Goal: Task Accomplishment & Management: Complete application form

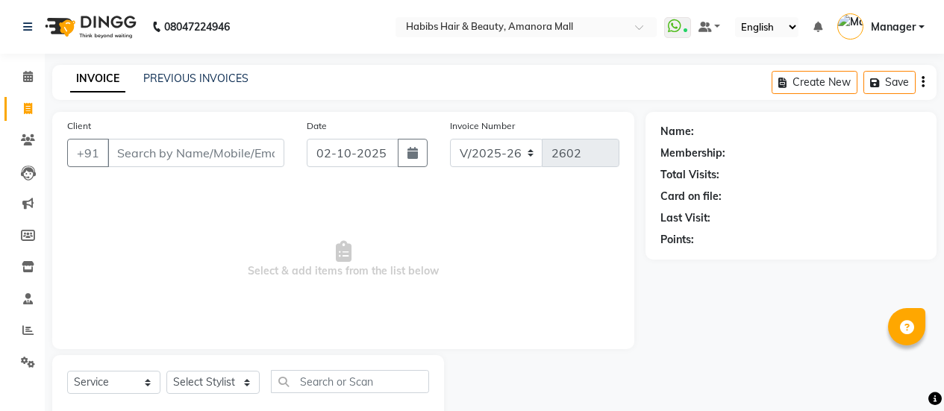
select select "5399"
select select "service"
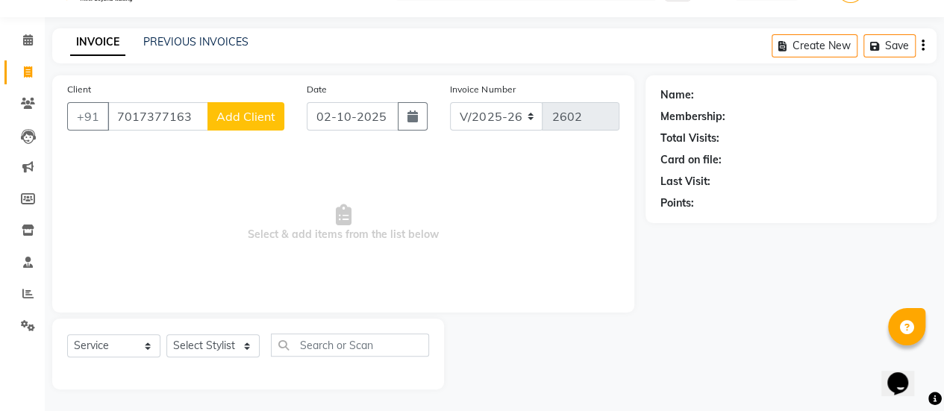
type input "7017377163"
click at [243, 117] on span "Add Client" at bounding box center [245, 116] width 59 height 15
select select "22"
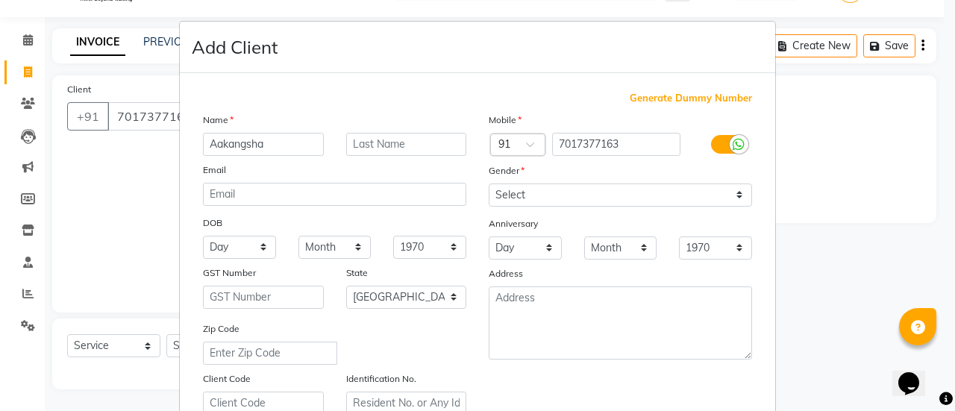
type input "Aakangsha"
click at [584, 200] on select "Select [DEMOGRAPHIC_DATA] [DEMOGRAPHIC_DATA] Other Prefer Not To Say" at bounding box center [620, 195] width 263 height 23
select select "[DEMOGRAPHIC_DATA]"
click at [489, 184] on select "Select [DEMOGRAPHIC_DATA] [DEMOGRAPHIC_DATA] Other Prefer Not To Say" at bounding box center [620, 195] width 263 height 23
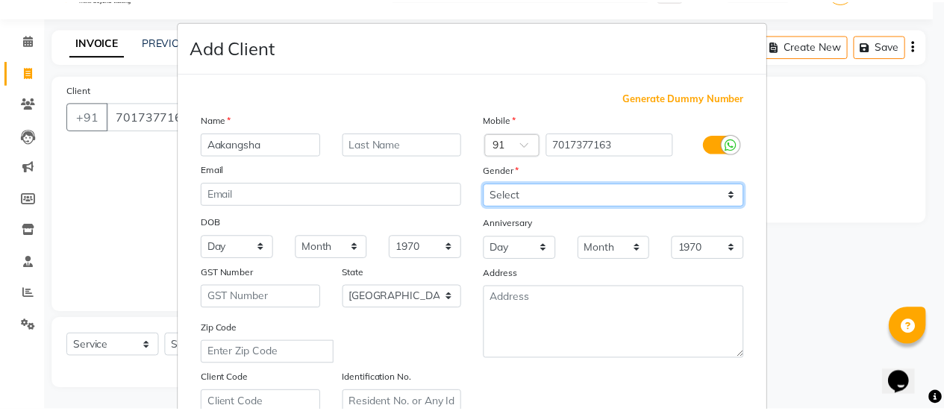
scroll to position [275, 0]
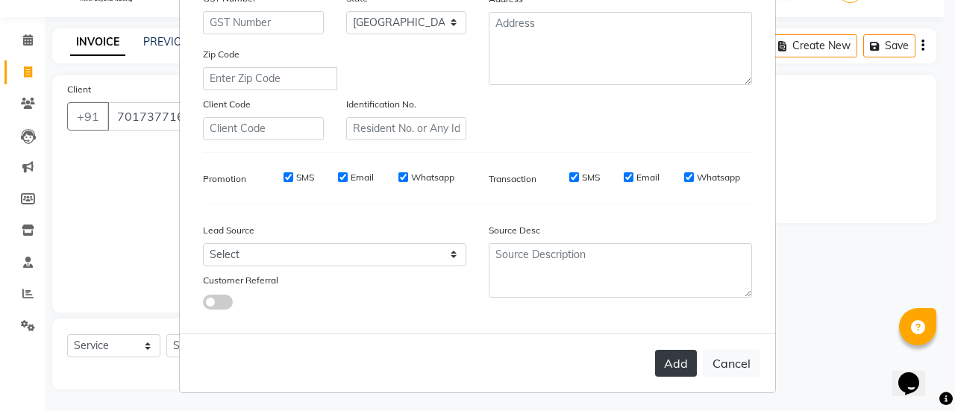
click at [667, 353] on button "Add" at bounding box center [676, 363] width 42 height 27
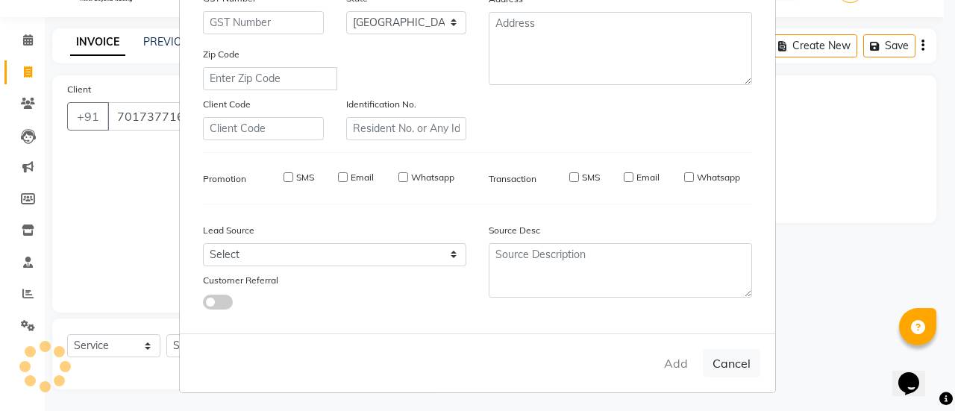
type input "70******63"
select select
select select "null"
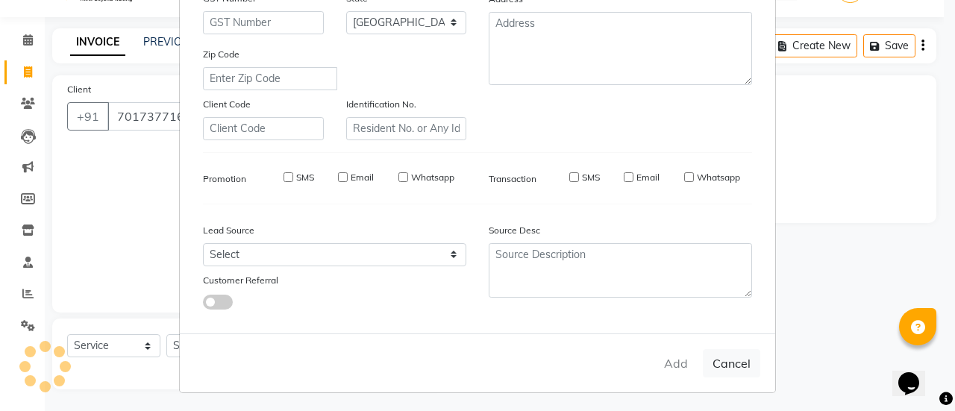
select select
checkbox input "false"
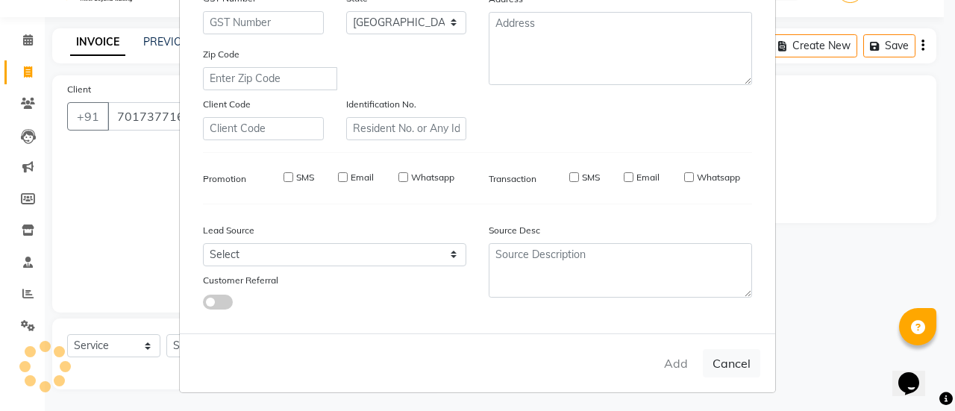
checkbox input "false"
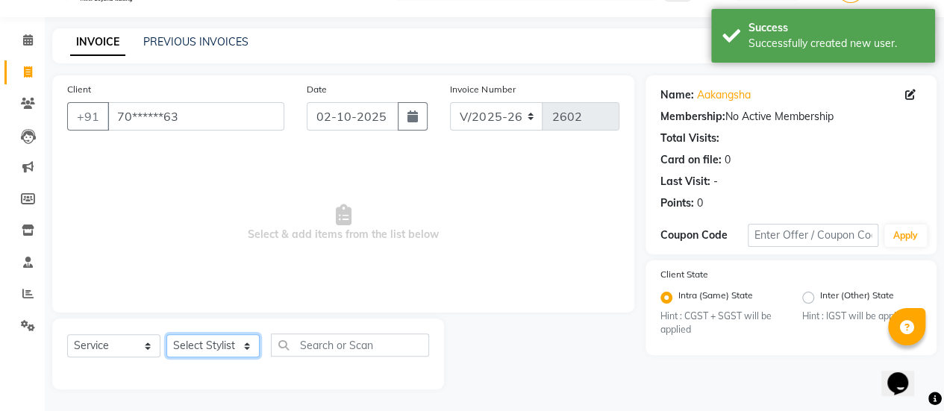
click at [219, 343] on select "Select Stylist [PERSON_NAME] Bhagavantu [PERSON_NAME] [PERSON_NAME] Manager [PE…" at bounding box center [212, 345] width 93 height 23
select select "69806"
click at [166, 334] on select "Select Stylist [PERSON_NAME] Bhagavantu [PERSON_NAME] [PERSON_NAME] Manager [PE…" at bounding box center [212, 345] width 93 height 23
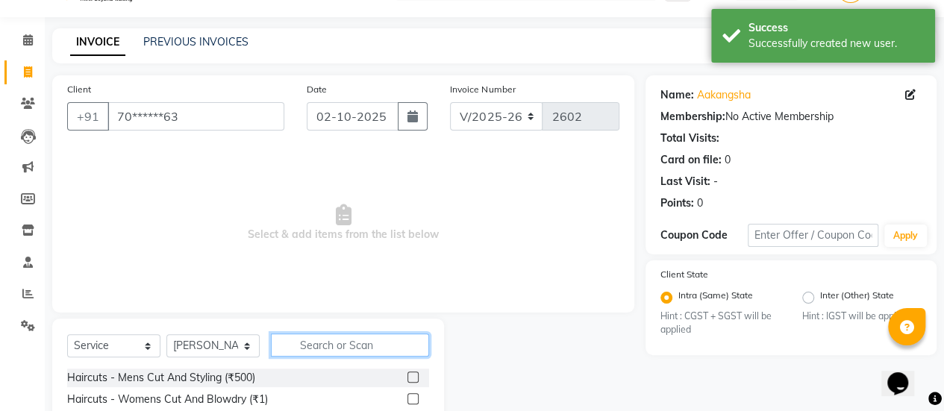
click at [343, 347] on input "text" at bounding box center [350, 345] width 158 height 23
type input "Y"
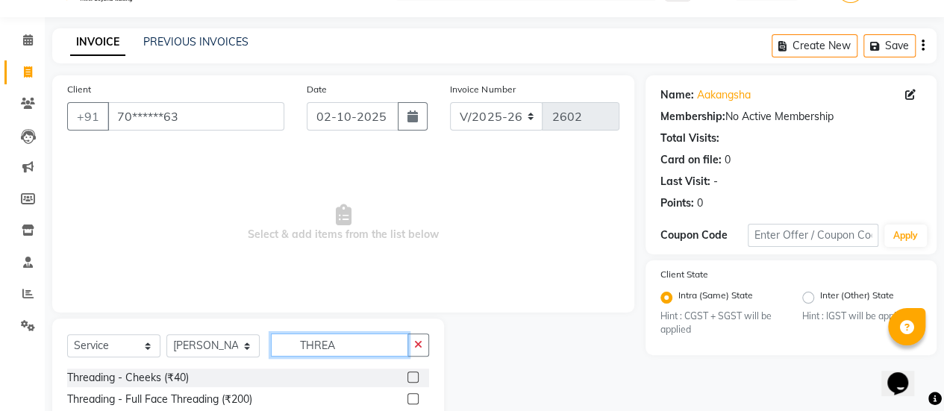
scroll to position [186, 0]
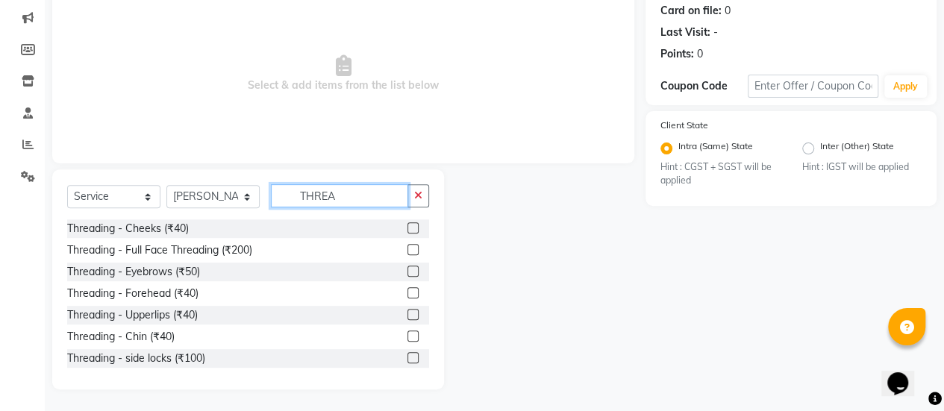
type input "THREA"
click at [407, 268] on label at bounding box center [412, 271] width 11 height 11
click at [407, 268] on input "checkbox" at bounding box center [412, 272] width 10 height 10
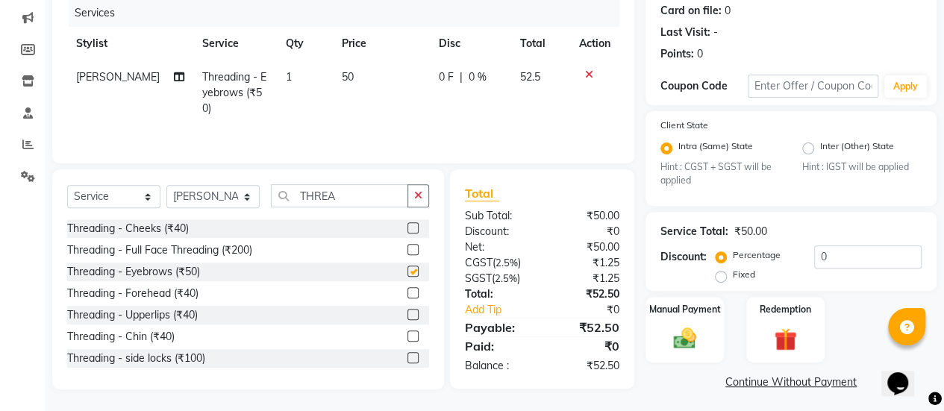
checkbox input "false"
click at [407, 291] on label at bounding box center [412, 292] width 11 height 11
click at [407, 291] on input "checkbox" at bounding box center [412, 294] width 10 height 10
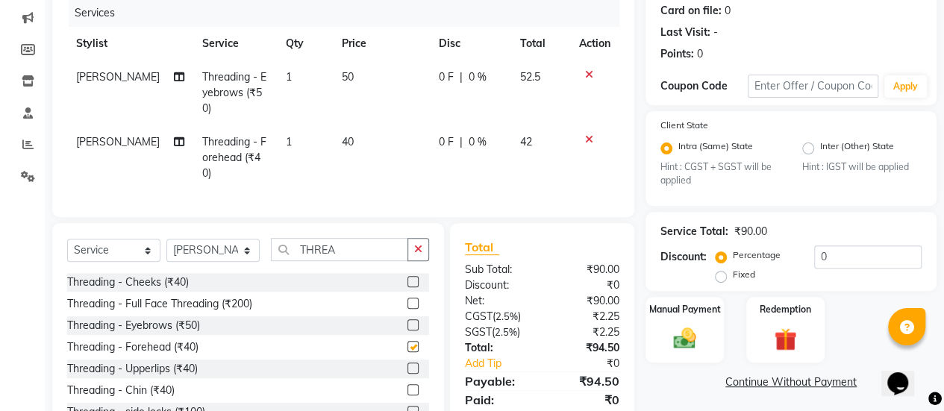
checkbox input "false"
click at [407, 363] on label at bounding box center [412, 368] width 11 height 11
click at [407, 364] on input "checkbox" at bounding box center [412, 369] width 10 height 10
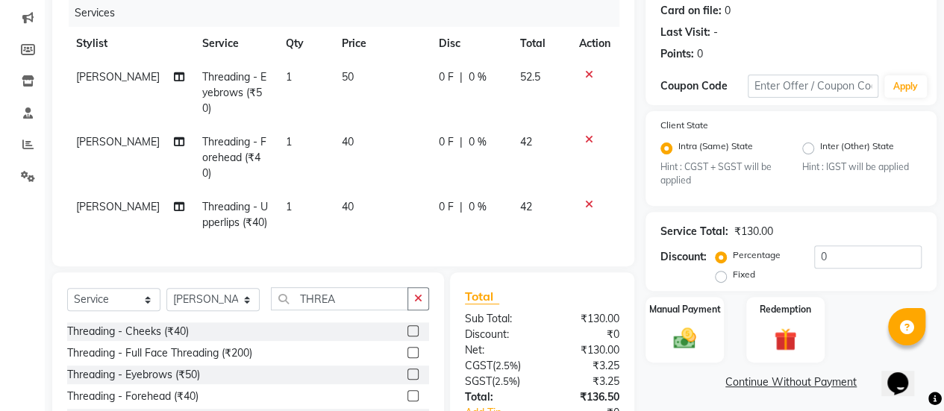
checkbox input "false"
click at [339, 202] on td "40" at bounding box center [381, 214] width 97 height 49
select select "69806"
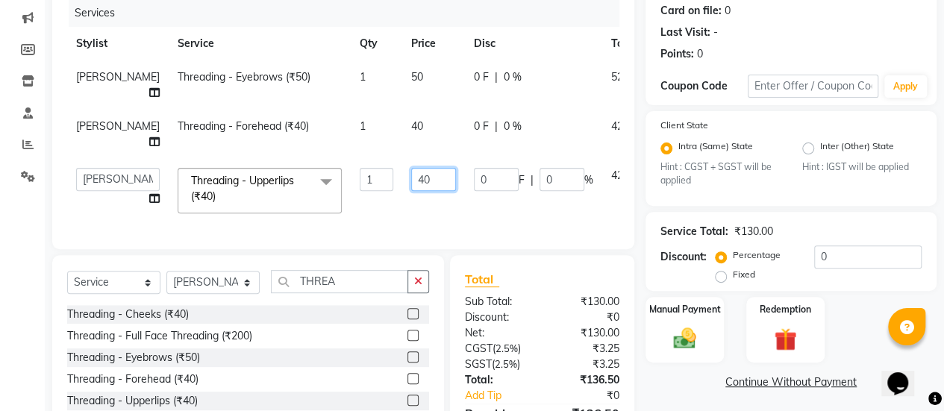
click at [411, 178] on input "40" at bounding box center [433, 179] width 45 height 23
type input "60"
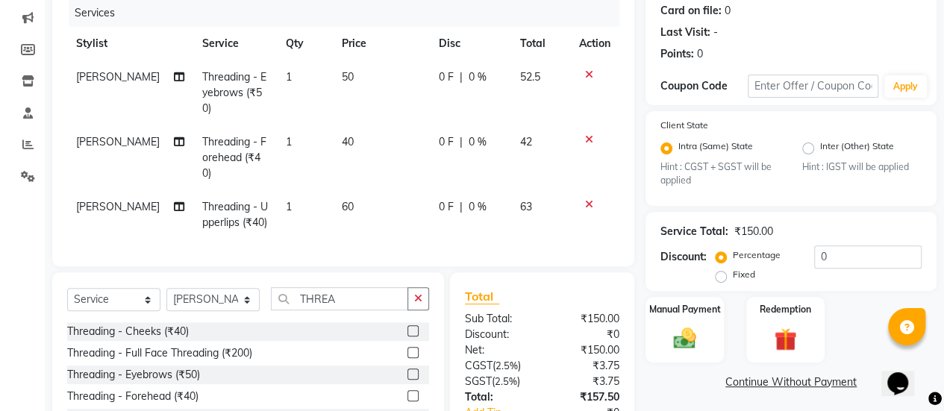
click at [388, 136] on td "40" at bounding box center [381, 157] width 97 height 65
select select "69806"
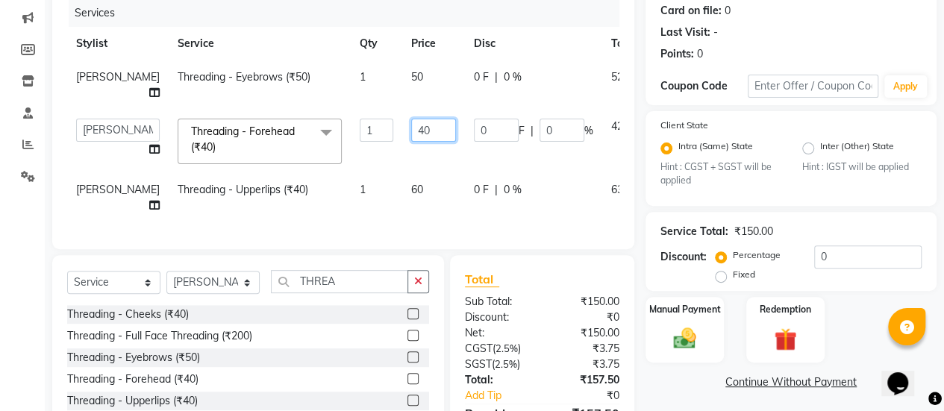
click at [411, 131] on input "40" at bounding box center [433, 130] width 45 height 23
type input "60"
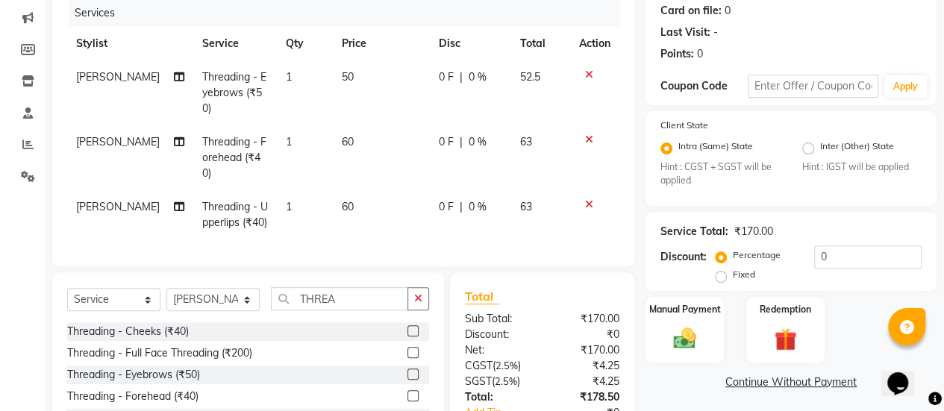
click at [384, 74] on td "50" at bounding box center [381, 92] width 97 height 65
select select "69806"
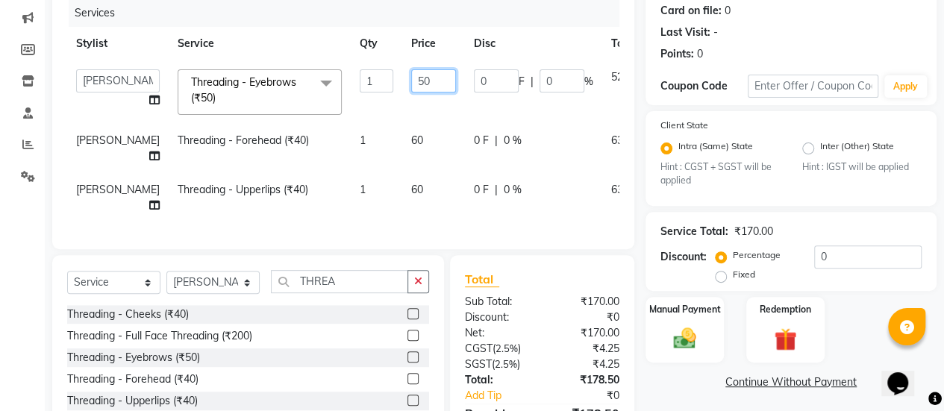
click at [411, 76] on input "50" at bounding box center [433, 80] width 45 height 23
type input "80"
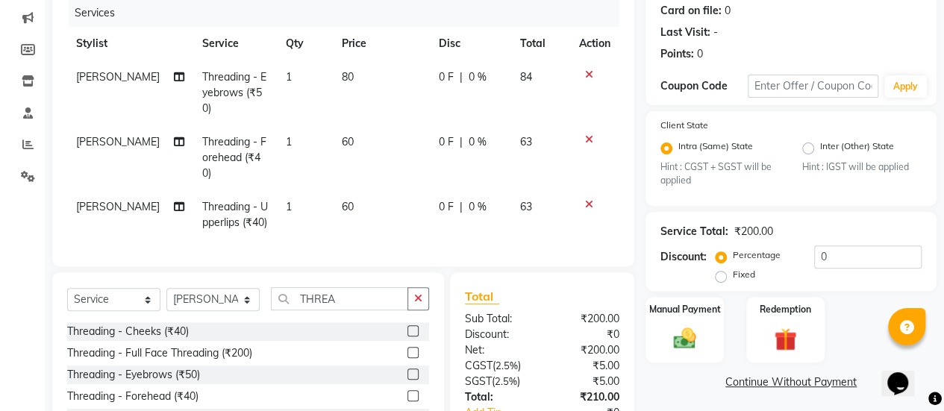
click at [351, 120] on tr "[PERSON_NAME] Threading - Eyebrows (₹50) 1 80 0 F | 0 % 84" at bounding box center [343, 92] width 552 height 65
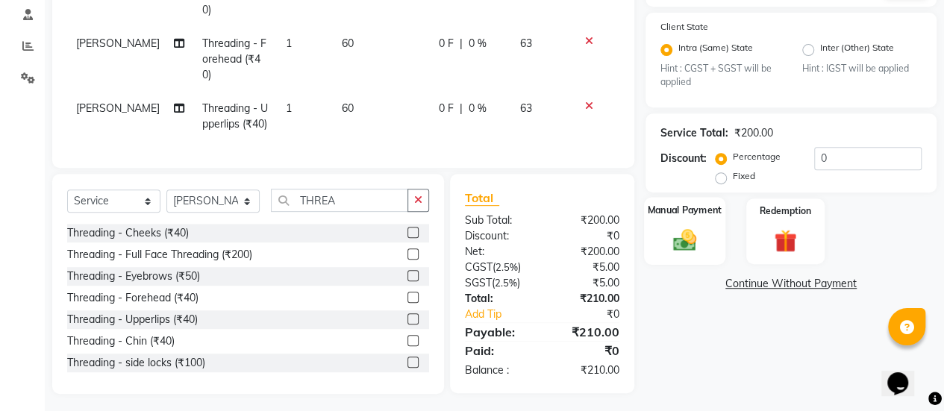
click at [682, 237] on img at bounding box center [685, 240] width 38 height 27
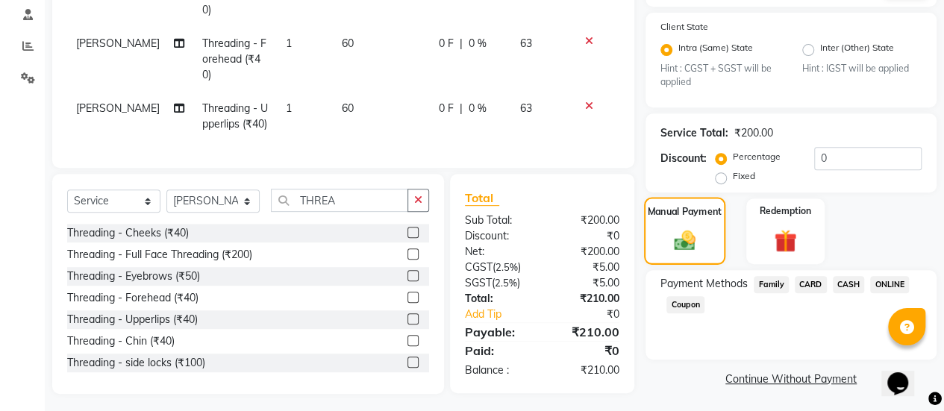
scroll to position [285, 0]
click at [887, 284] on span "ONLINE" at bounding box center [889, 283] width 39 height 17
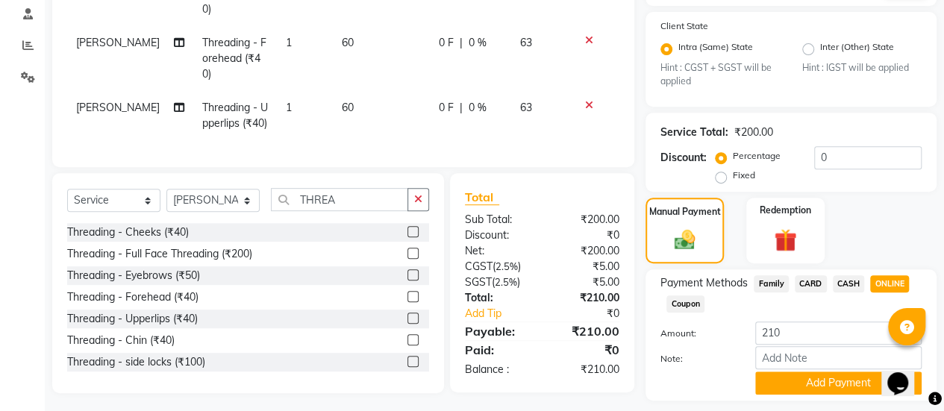
scroll to position [327, 0]
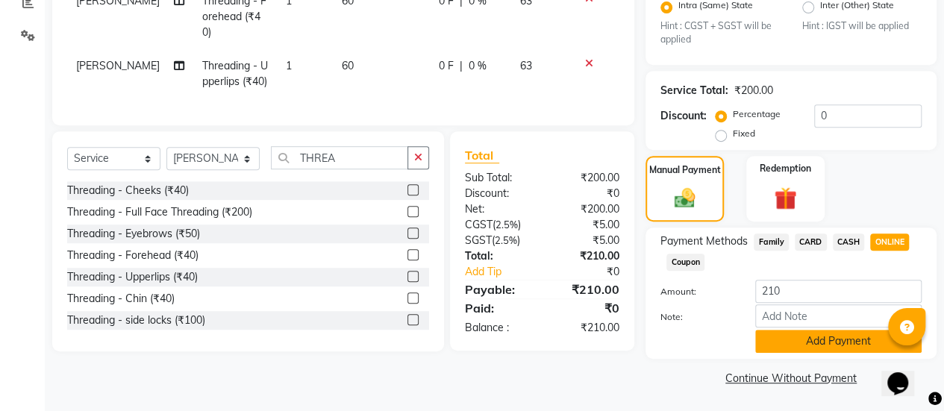
click at [831, 340] on button "Add Payment" at bounding box center [838, 341] width 166 height 23
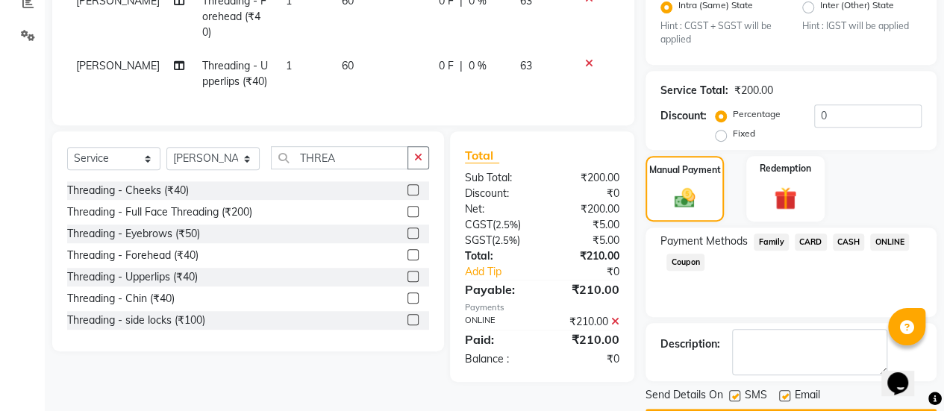
scroll to position [368, 0]
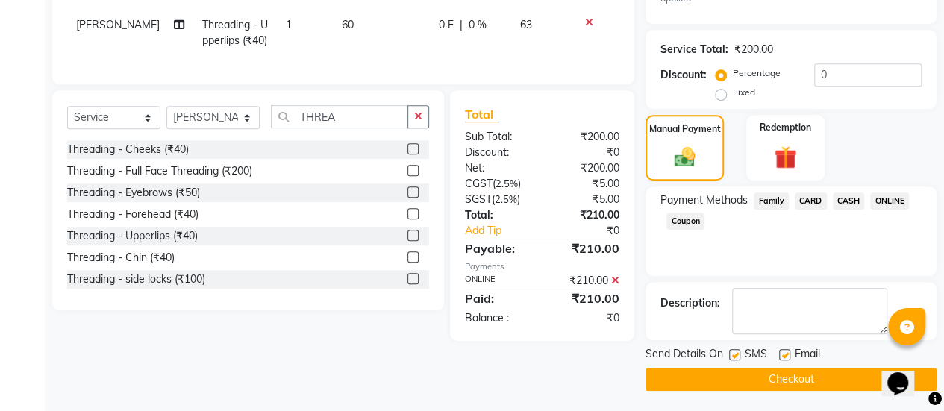
click at [783, 351] on label at bounding box center [784, 354] width 11 height 11
click at [783, 351] on input "checkbox" at bounding box center [784, 356] width 10 height 10
checkbox input "false"
click at [743, 375] on button "Checkout" at bounding box center [791, 379] width 291 height 23
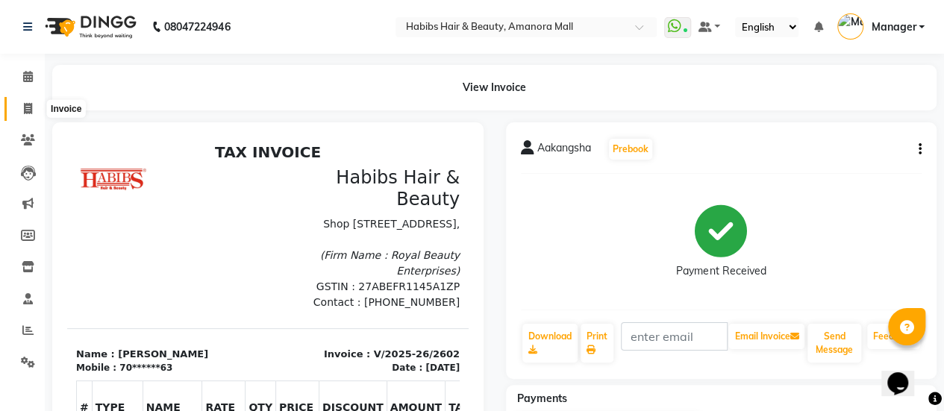
click at [24, 101] on span at bounding box center [28, 109] width 26 height 17
select select "5399"
select select "service"
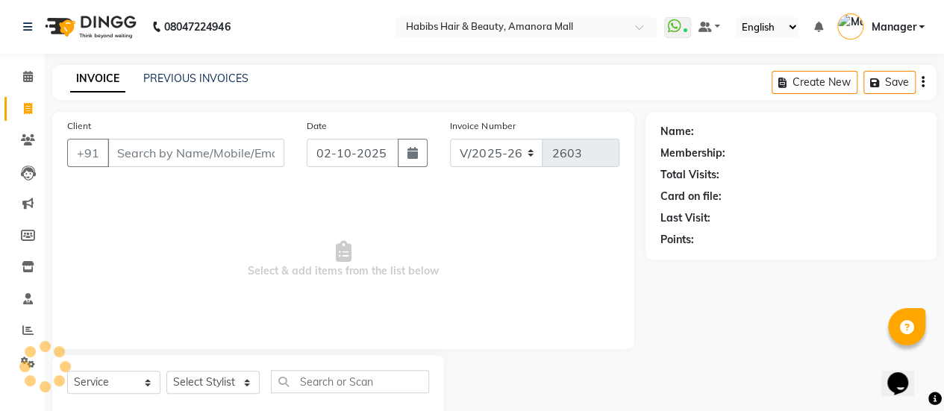
scroll to position [37, 0]
